Goal: Navigation & Orientation: Locate item on page

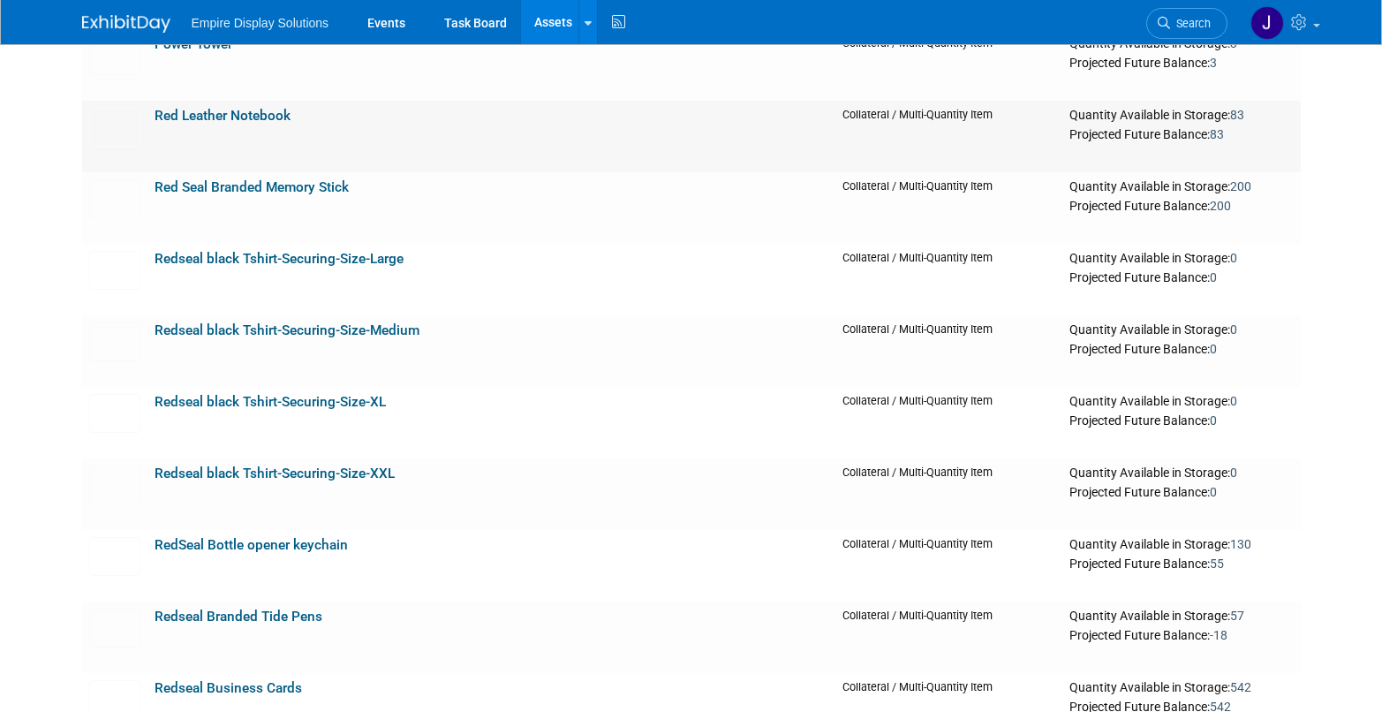
scroll to position [3218, 0]
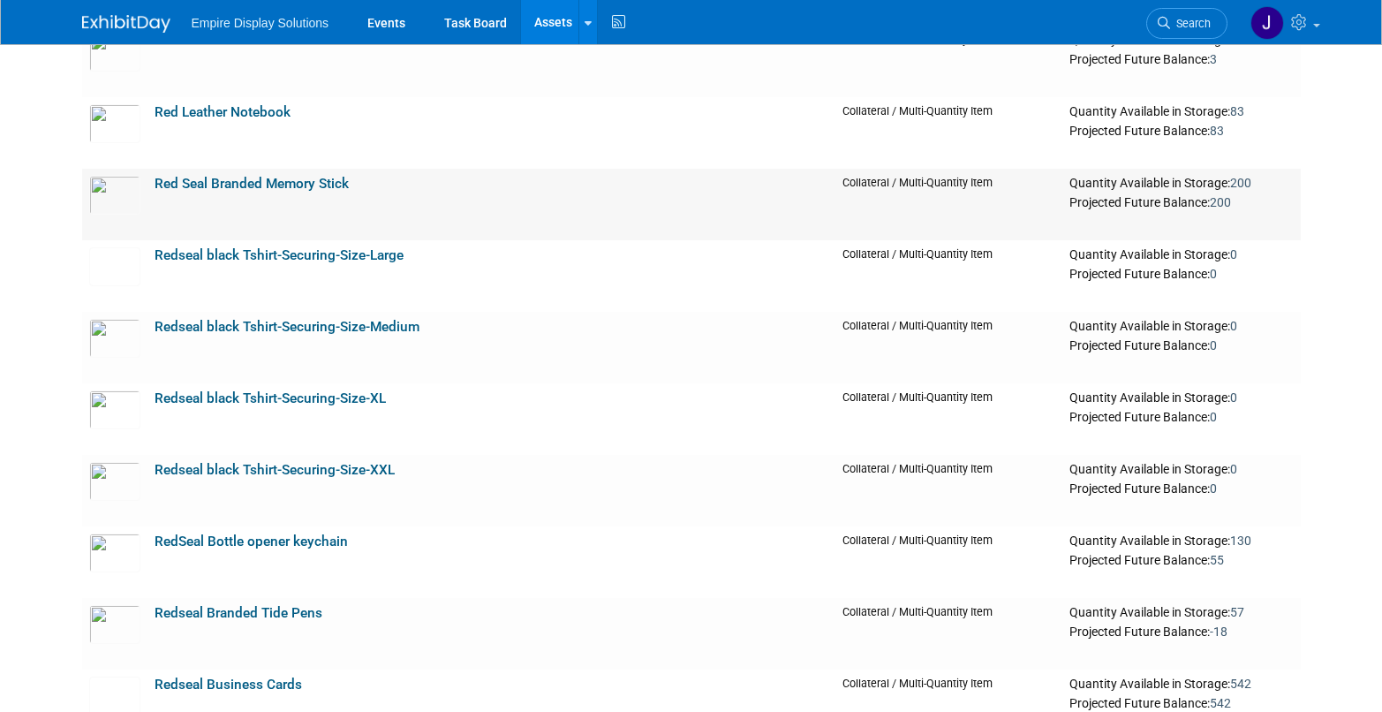
click at [363, 201] on td "Red Seal Branded Memory Stick" at bounding box center [492, 205] width 688 height 72
click at [115, 197] on img at bounding box center [114, 195] width 51 height 39
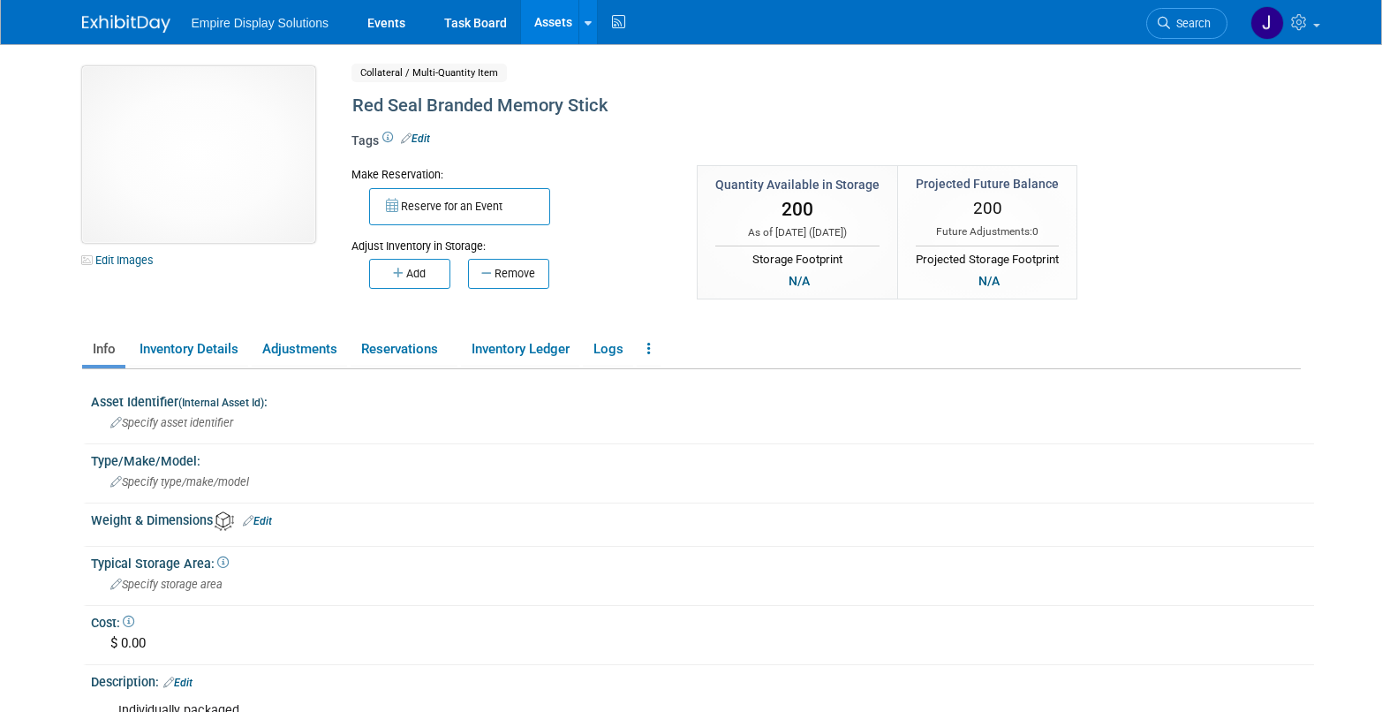
click at [215, 170] on img at bounding box center [198, 154] width 233 height 177
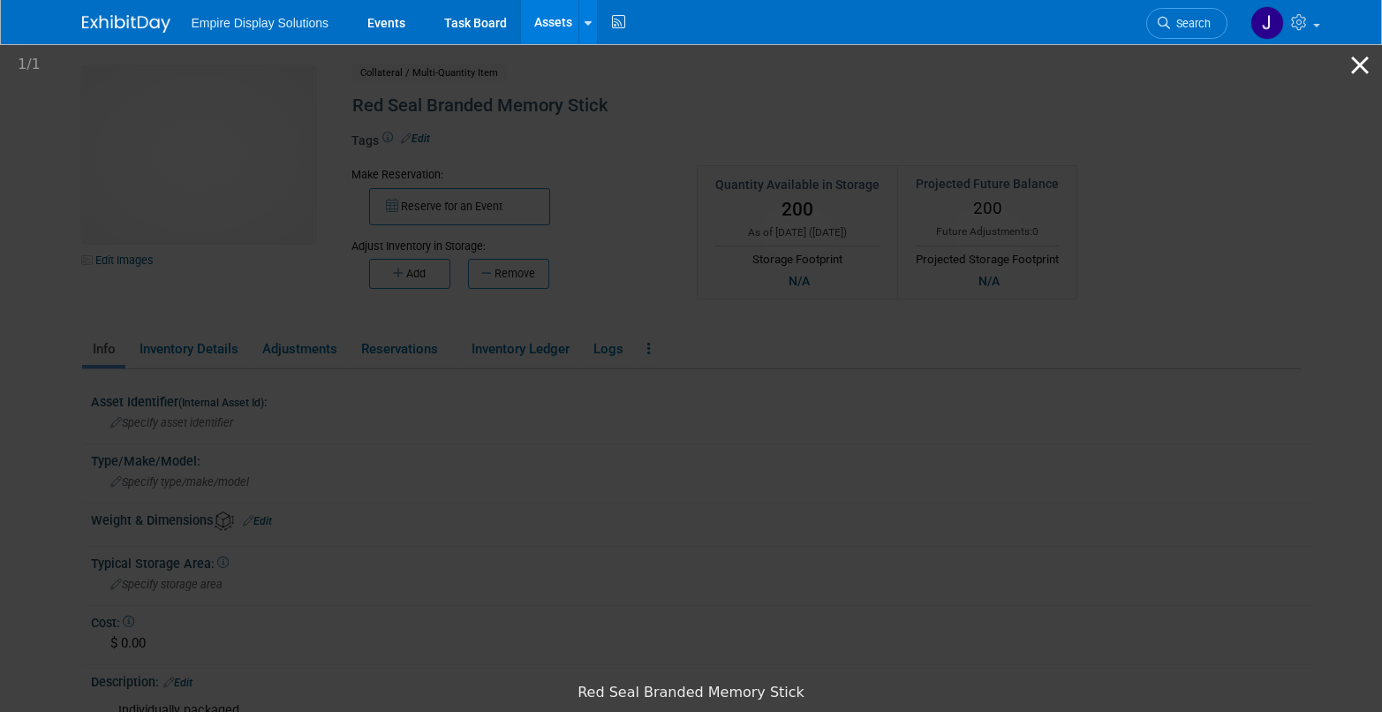
click at [1361, 64] on button "Close gallery" at bounding box center [1360, 65] width 44 height 42
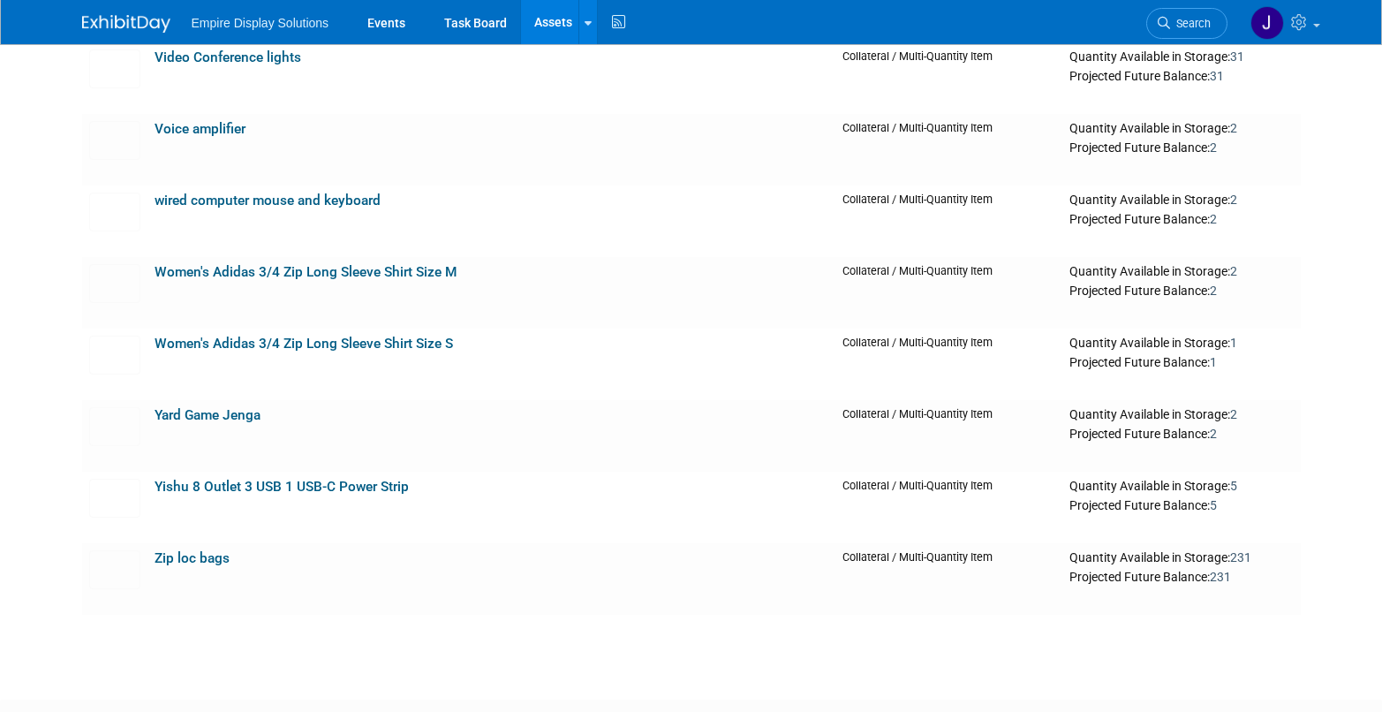
scroll to position [7739, 0]
